Goal: Find contact information: Find contact information

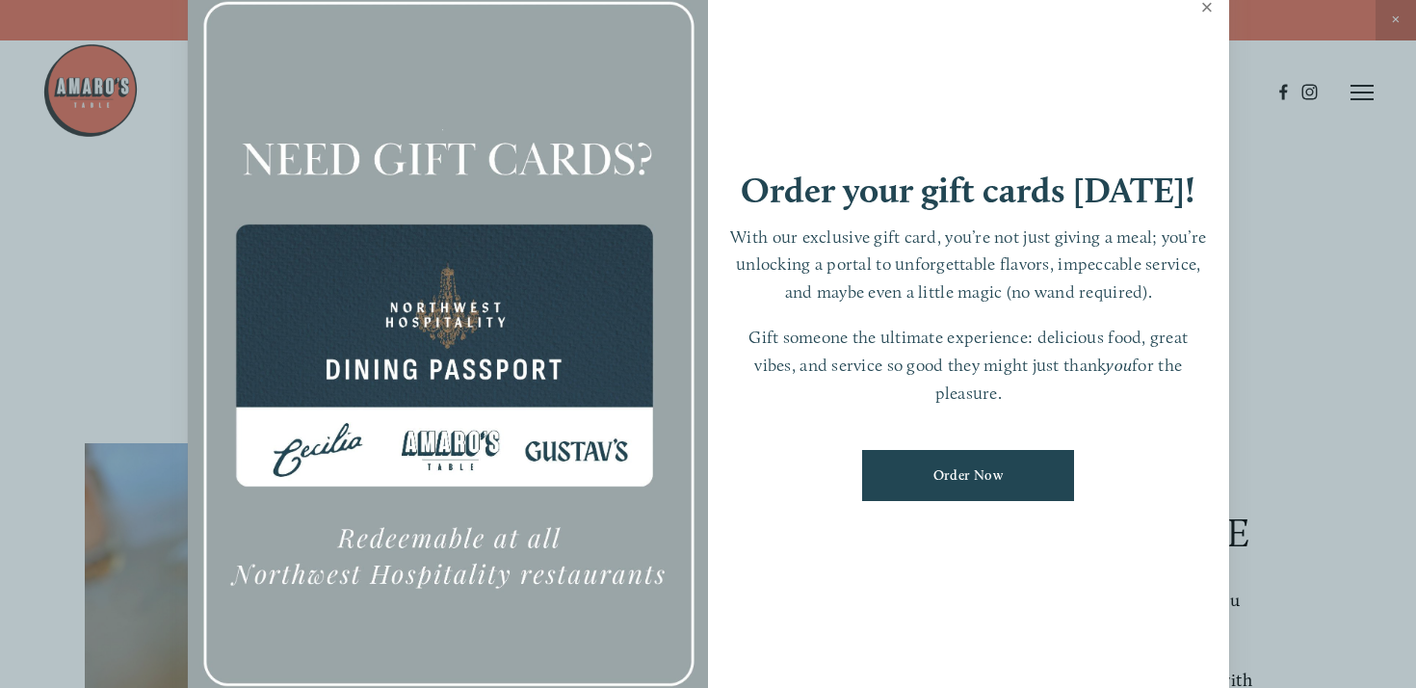
click at [1200, 4] on link "Close" at bounding box center [1208, 10] width 38 height 54
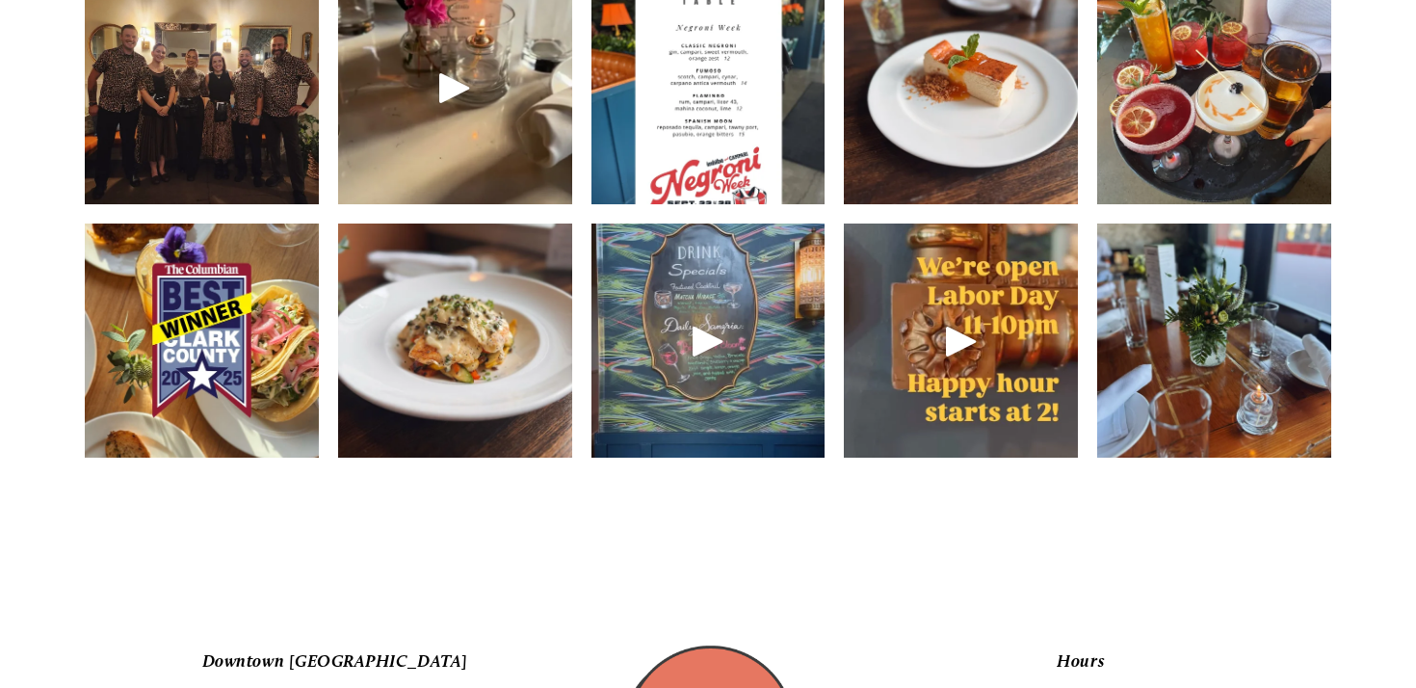
scroll to position [2844, 0]
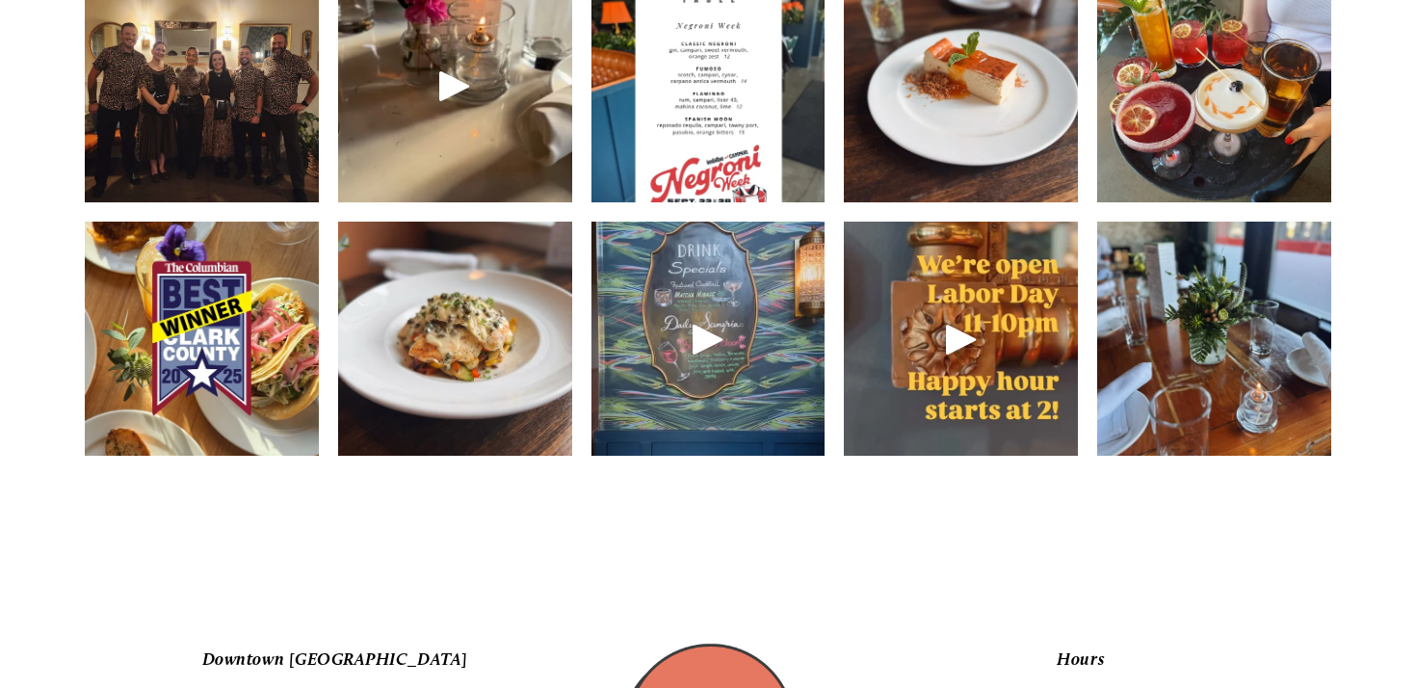
click at [892, 190] on img at bounding box center [961, 86] width 234 height 312
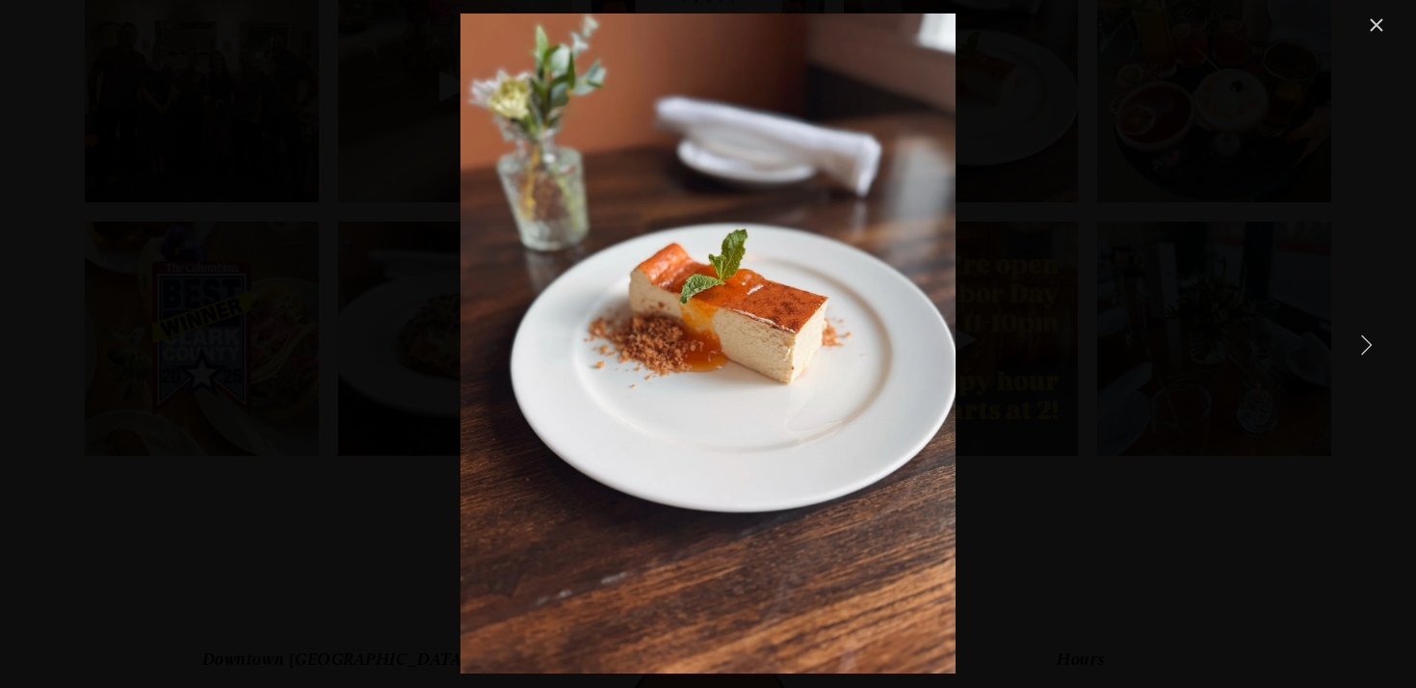
click at [1374, 26] on link "Close" at bounding box center [1376, 24] width 23 height 23
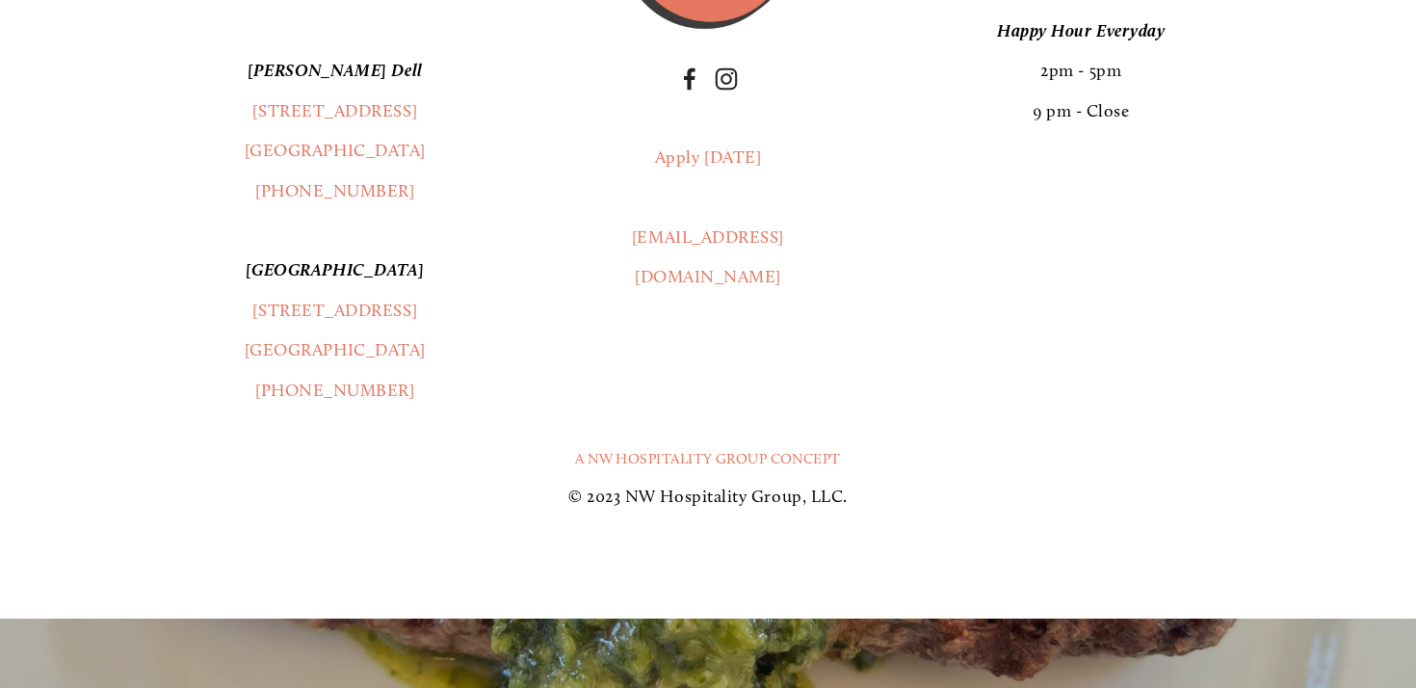
scroll to position [3639, 0]
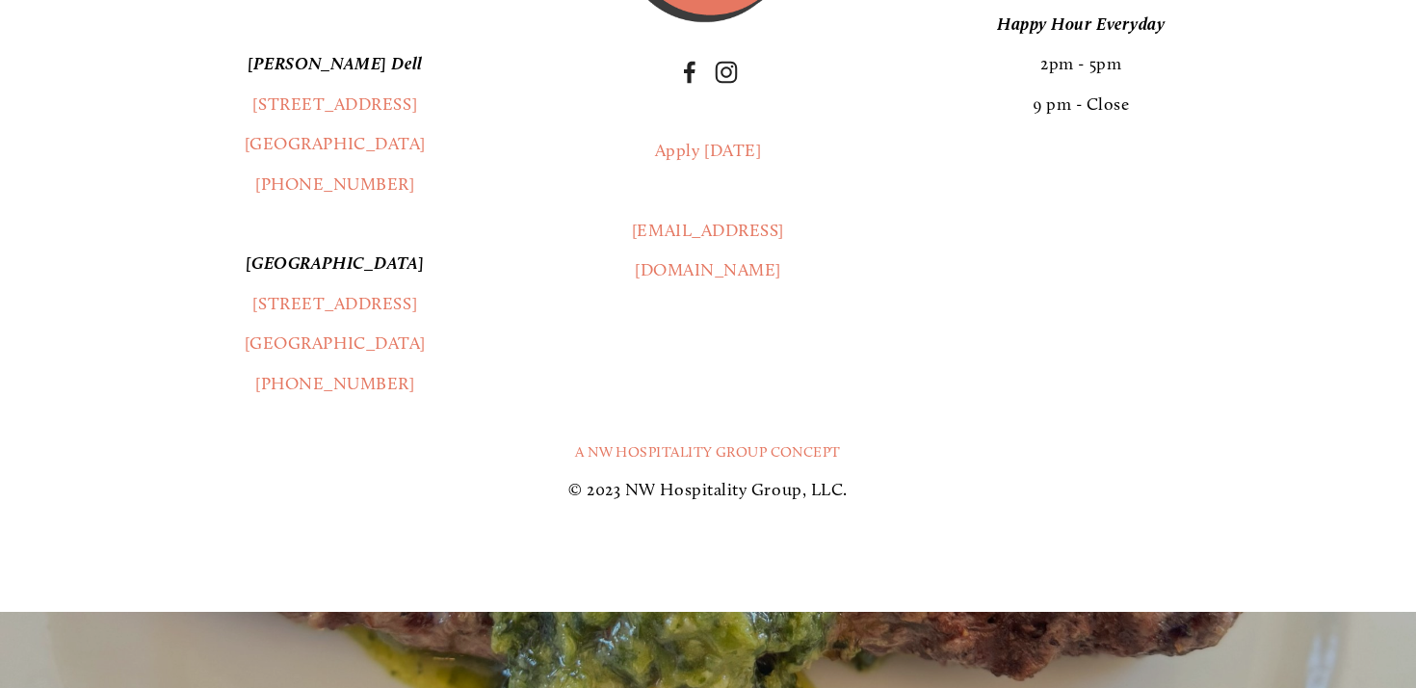
drag, startPoint x: 433, startPoint y: 394, endPoint x: 228, endPoint y: 353, distance: 208.4
click at [228, 353] on p "[GEOGRAPHIC_DATA] [STREET_ADDRESS] (360) 967-2333" at bounding box center [335, 324] width 500 height 160
copy link "[STREET_ADDRESS]"
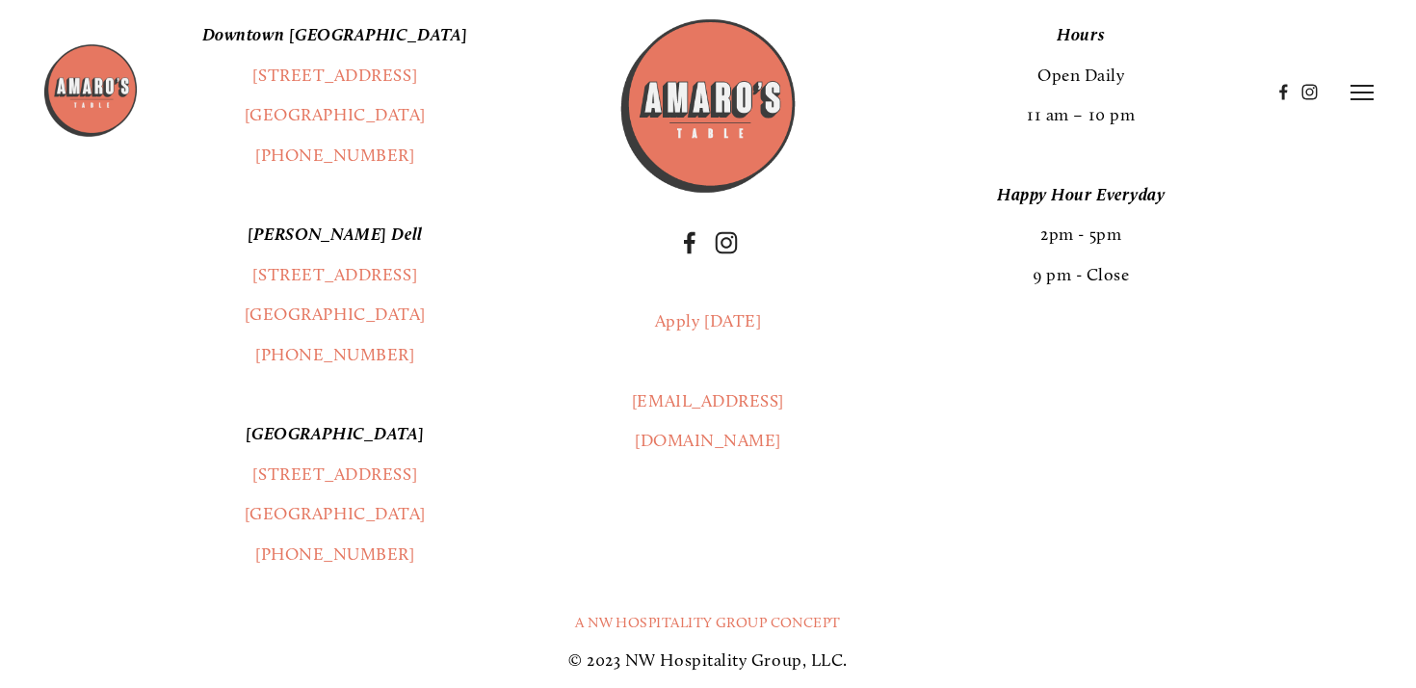
scroll to position [3468, 0]
drag, startPoint x: 396, startPoint y: 604, endPoint x: 279, endPoint y: 608, distance: 116.6
click at [279, 575] on p "[GEOGRAPHIC_DATA] [STREET_ADDRESS] (360) 967-2333" at bounding box center [335, 495] width 500 height 160
copy link "[PHONE_NUMBER]"
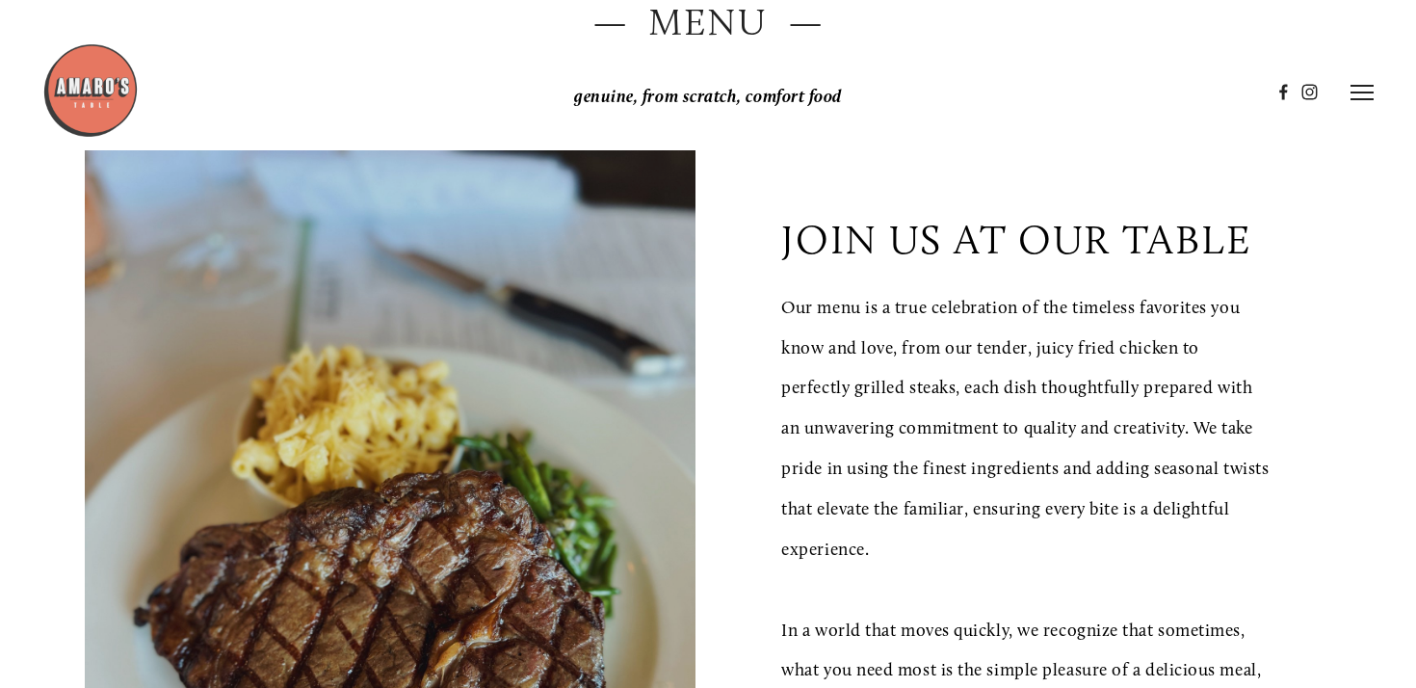
scroll to position [0, 0]
